Goal: Feedback & Contribution: Contribute content

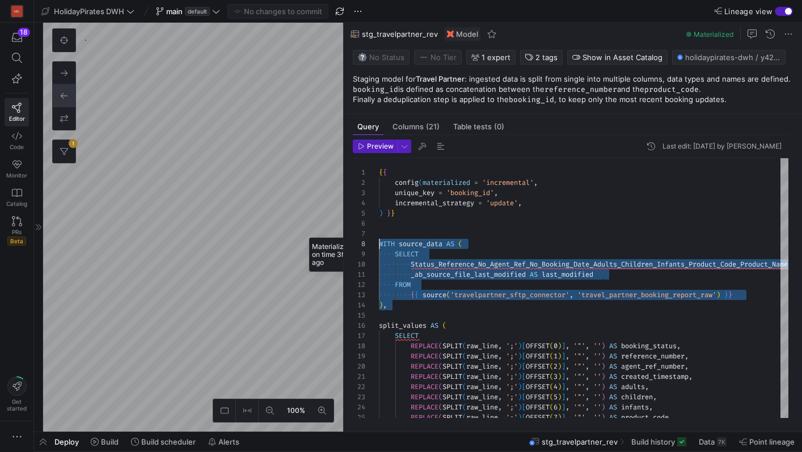
scroll to position [71, 0]
type textarea "{{ config(materialized = 'table') }} select * from {{ ref('int_trivago_cip_tc_r…"
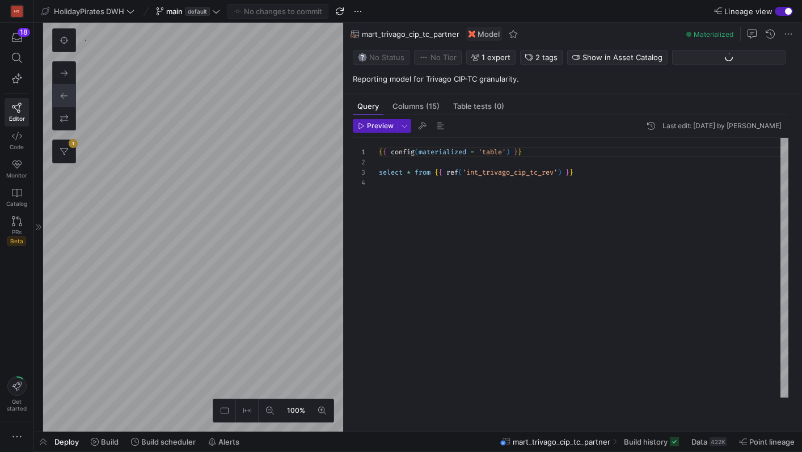
scroll to position [191, 0]
click at [703, 442] on span "Data" at bounding box center [699, 441] width 16 height 9
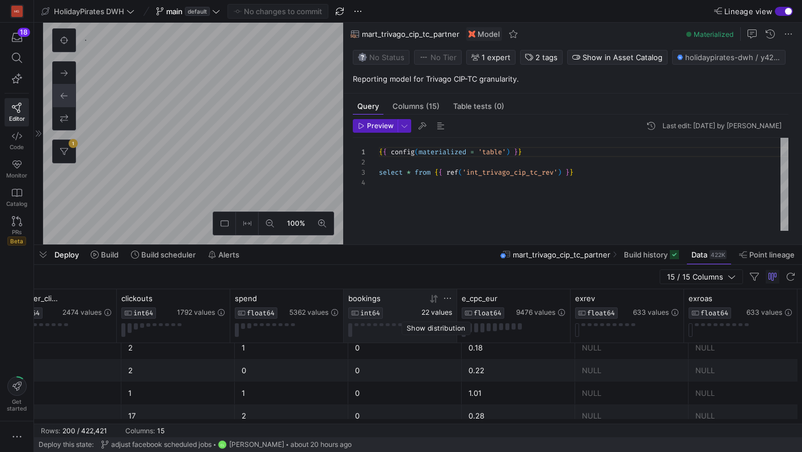
click at [434, 314] on span "22 values" at bounding box center [436, 312] width 31 height 8
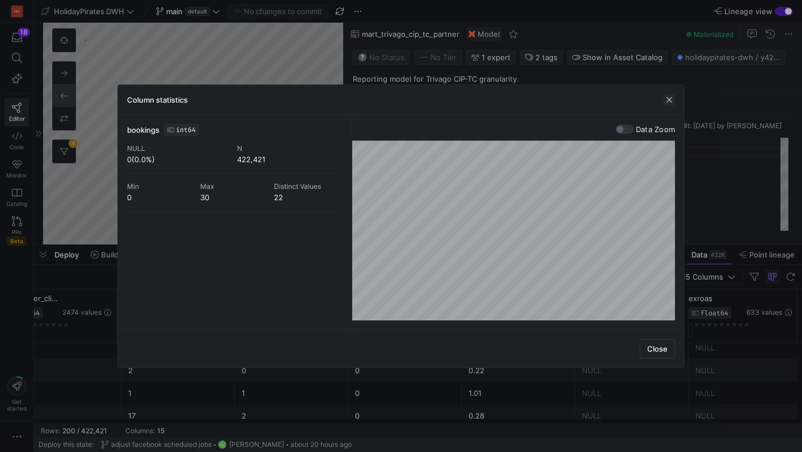
click at [667, 97] on span "button" at bounding box center [668, 99] width 11 height 11
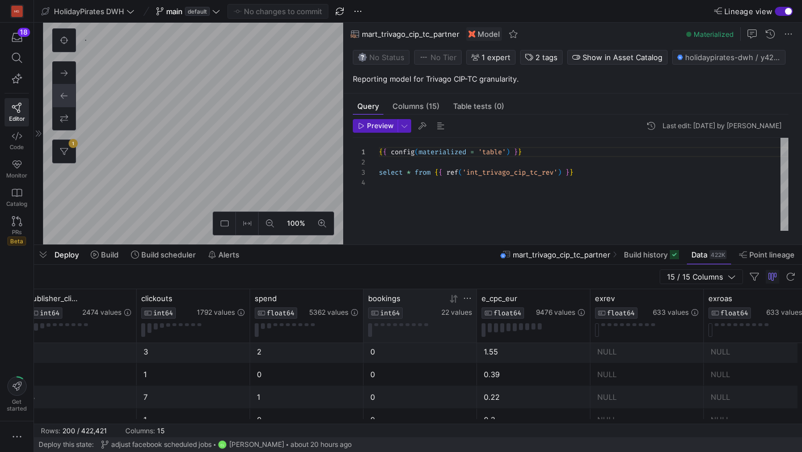
click at [453, 299] on icon at bounding box center [453, 298] width 9 height 9
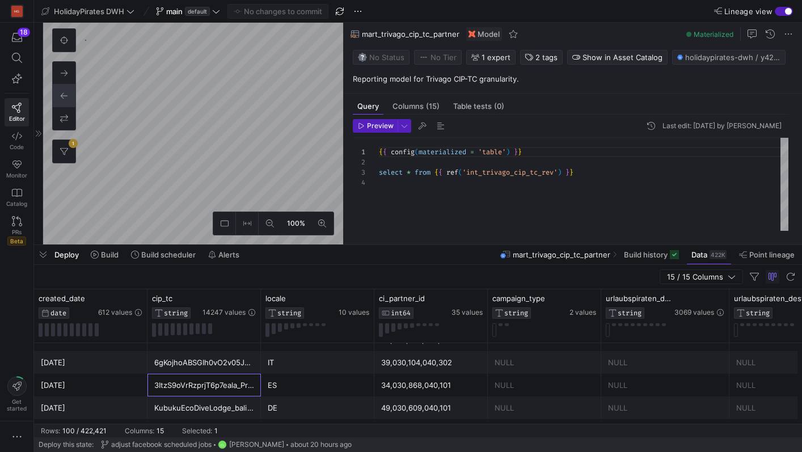
click at [215, 382] on div "3ItzS9oVrRzprjT6p7eala_Praga_Chollometro" at bounding box center [204, 385] width 100 height 22
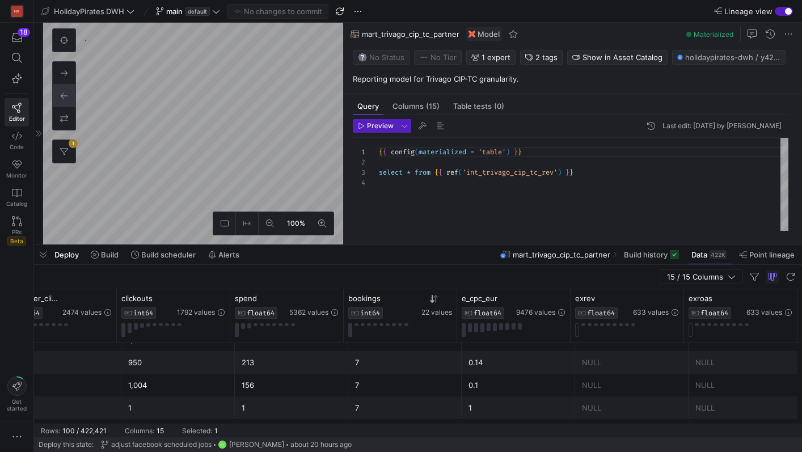
click at [383, 390] on div "7" at bounding box center [405, 385] width 100 height 22
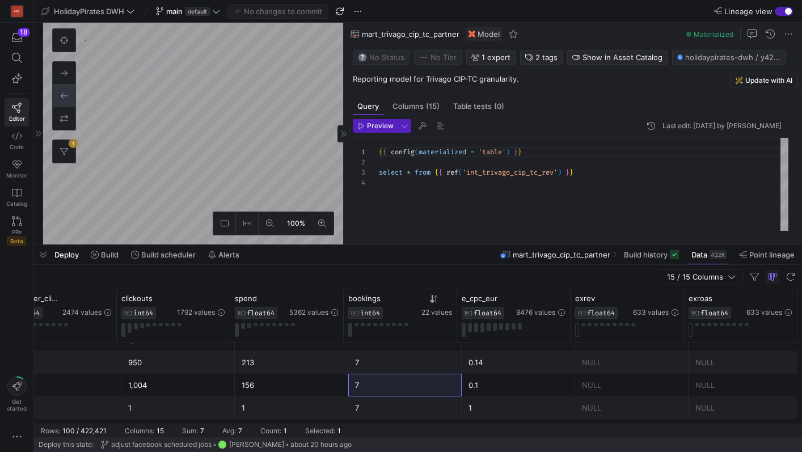
click at [458, 80] on p "Reporting model for Trivago CIP-TC granularity." at bounding box center [575, 79] width 445 height 10
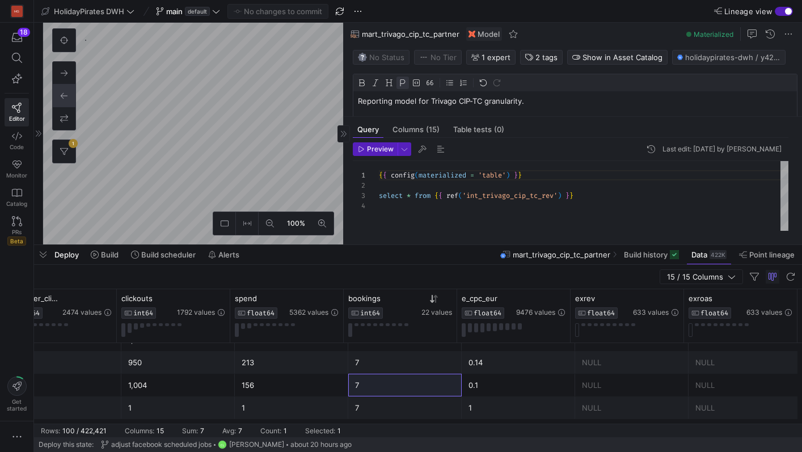
click at [483, 101] on p "Reporting model for Trivago CIP-TC granularity." at bounding box center [575, 101] width 434 height 10
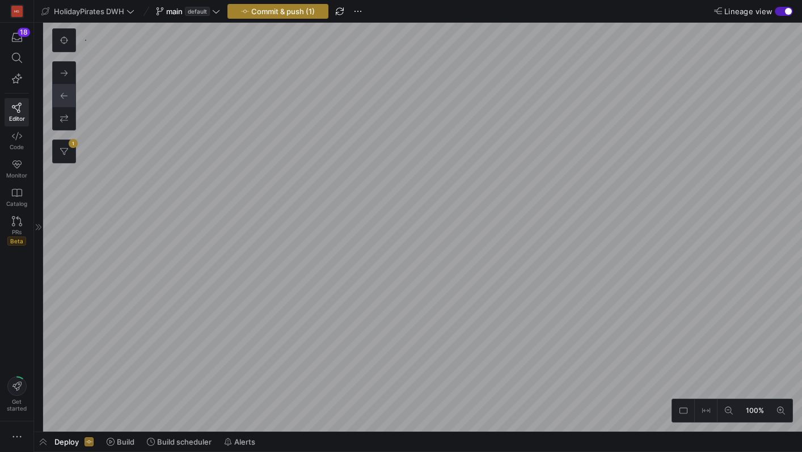
click at [278, 15] on span "Commit & push (1)" at bounding box center [283, 11] width 64 height 9
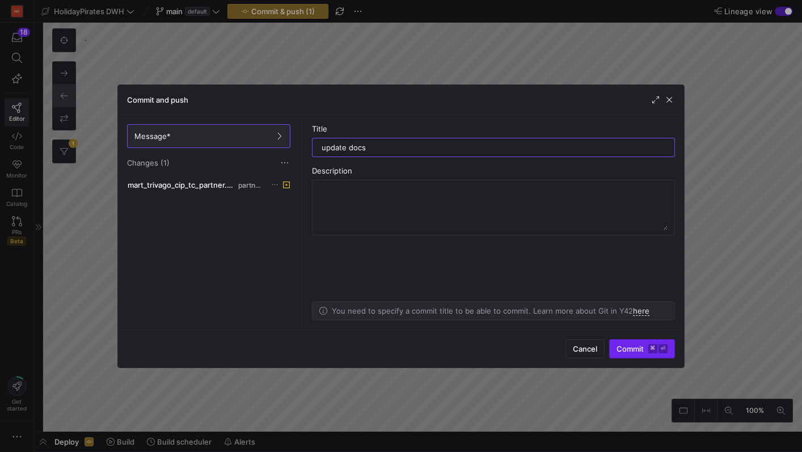
type input "update docs"
click at [625, 343] on span "submit" at bounding box center [642, 349] width 65 height 18
